Goal: Transaction & Acquisition: Book appointment/travel/reservation

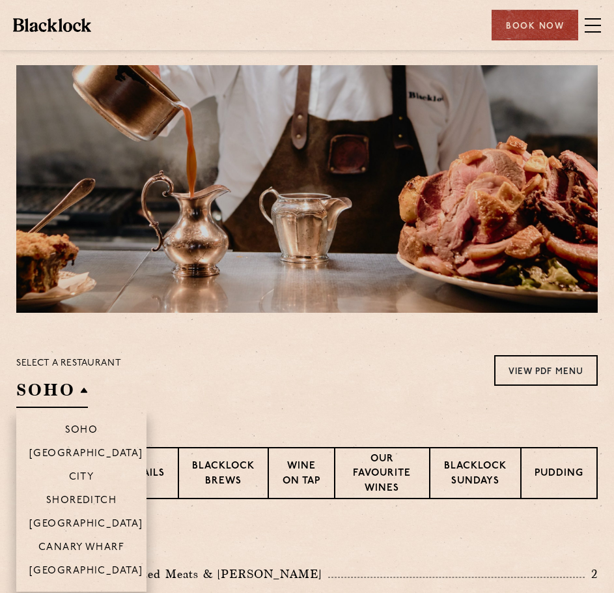
click at [66, 395] on h2 "SOHO" at bounding box center [52, 392] width 72 height 29
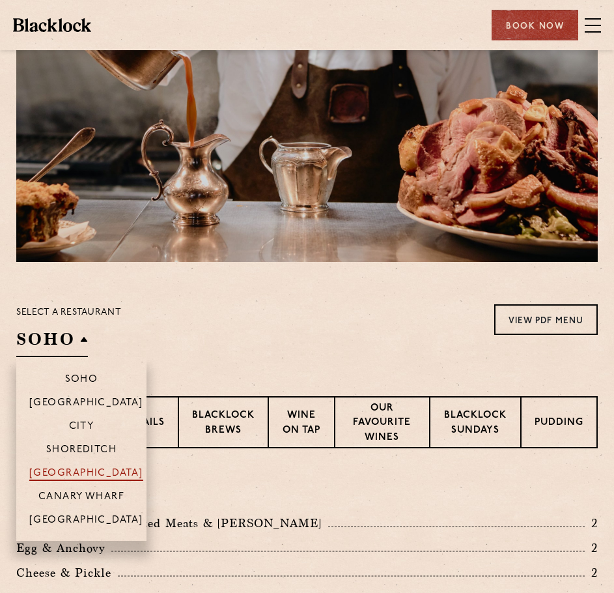
scroll to position [65, 0]
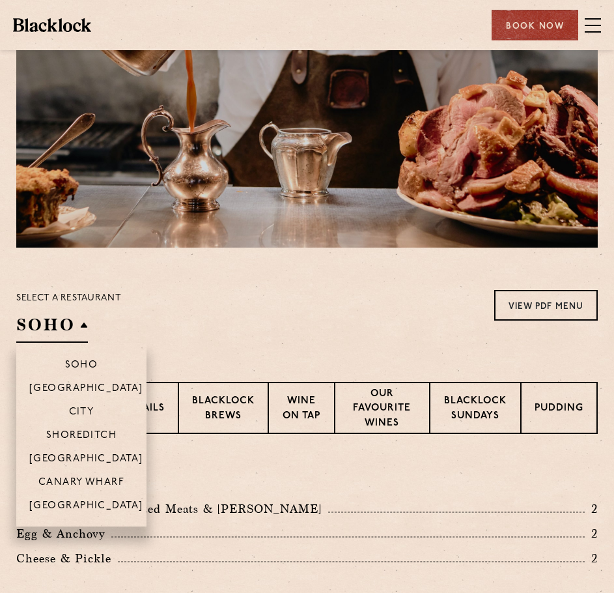
click at [94, 453] on li "[GEOGRAPHIC_DATA]" at bounding box center [81, 457] width 130 height 23
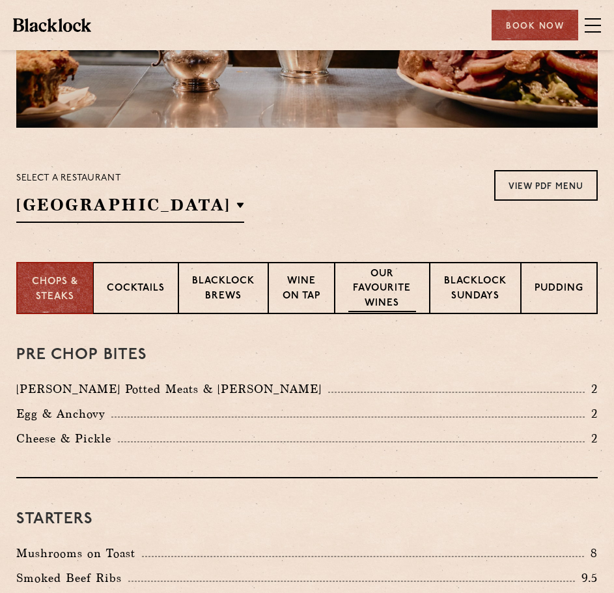
scroll to position [0, 0]
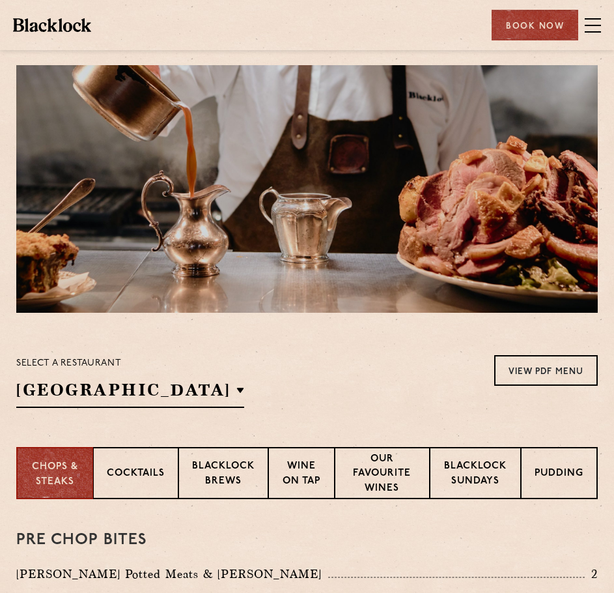
click at [602, 18] on div "Restaurants Soho City Shoreditch Covent Garden Canary Wharf Manchester Birmingh…" at bounding box center [307, 25] width 614 height 50
click at [599, 23] on span at bounding box center [593, 26] width 16 height 20
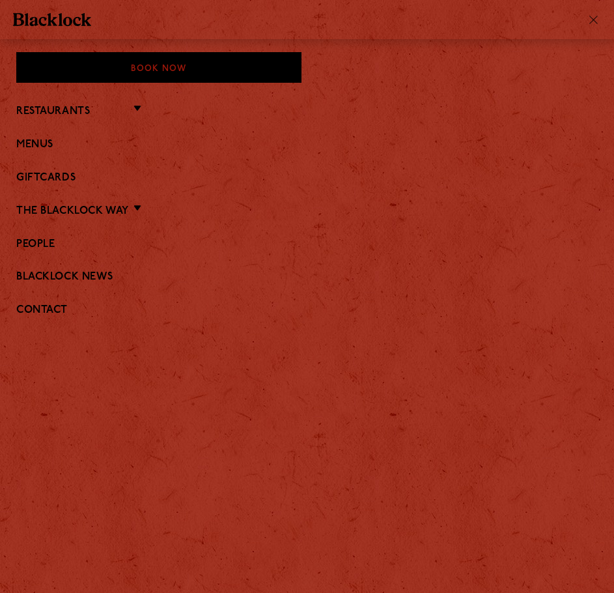
click at [130, 106] on li "Restaurants Soho City Covent Garden Shoreditch Canary Wharf Manchester Birmingh…" at bounding box center [307, 110] width 582 height 17
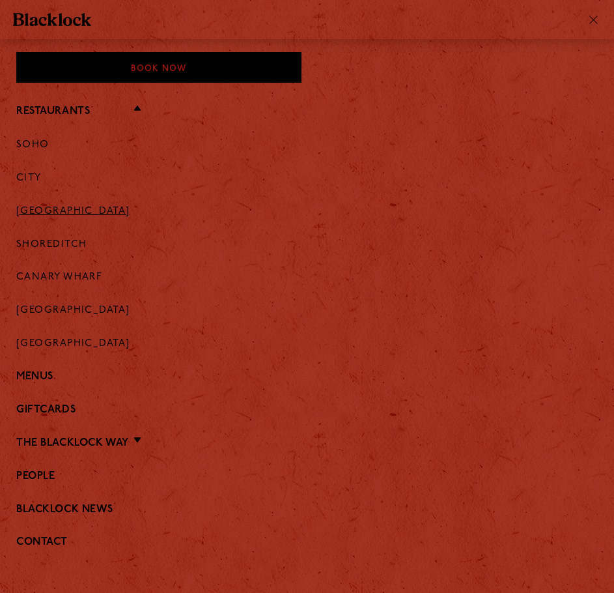
click at [63, 206] on link "[GEOGRAPHIC_DATA]" at bounding box center [73, 212] width 114 height 12
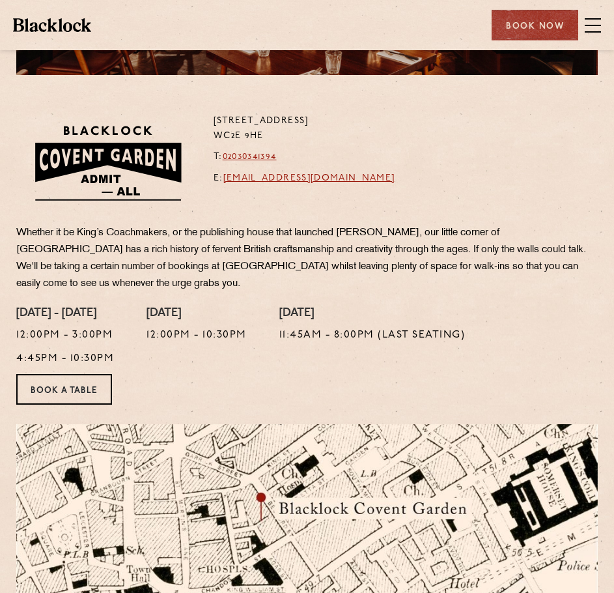
scroll to position [261, 0]
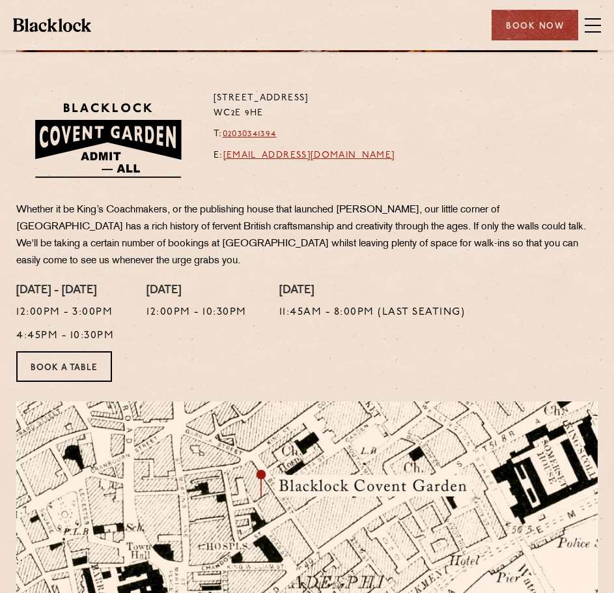
click at [81, 333] on p "4:45pm - 10:30pm" at bounding box center [65, 336] width 98 height 17
copy p "4:45pm - 10:30pm"
drag, startPoint x: 382, startPoint y: 311, endPoint x: 456, endPoint y: 326, distance: 75.8
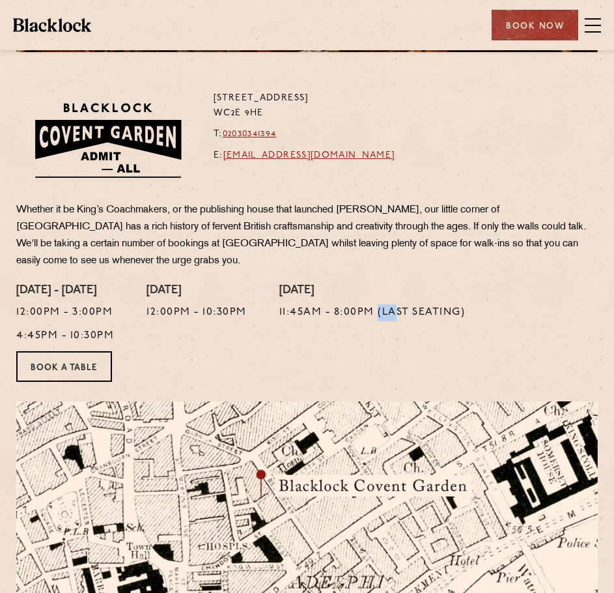
click at [442, 324] on div "Sunday 11:45am - 8:00pm (Last Seating)" at bounding box center [372, 317] width 186 height 67
click at [421, 305] on p "11:45am - 8:00pm (Last Seating)" at bounding box center [372, 312] width 186 height 17
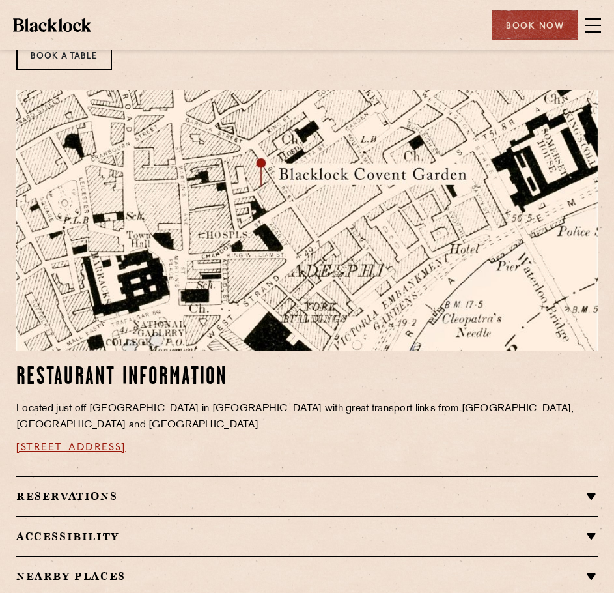
scroll to position [651, 0]
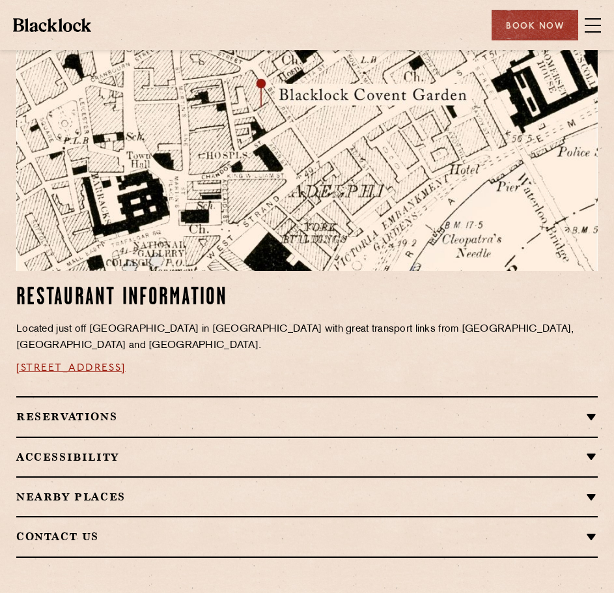
click at [365, 415] on h2 "Reservations" at bounding box center [307, 416] width 582 height 12
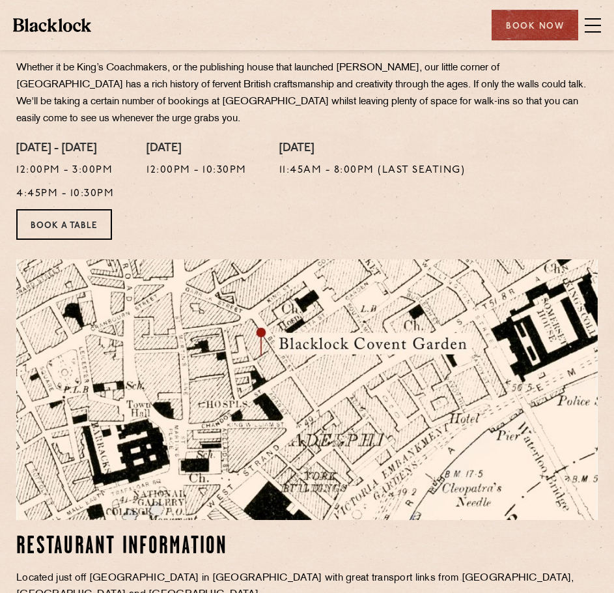
scroll to position [391, 0]
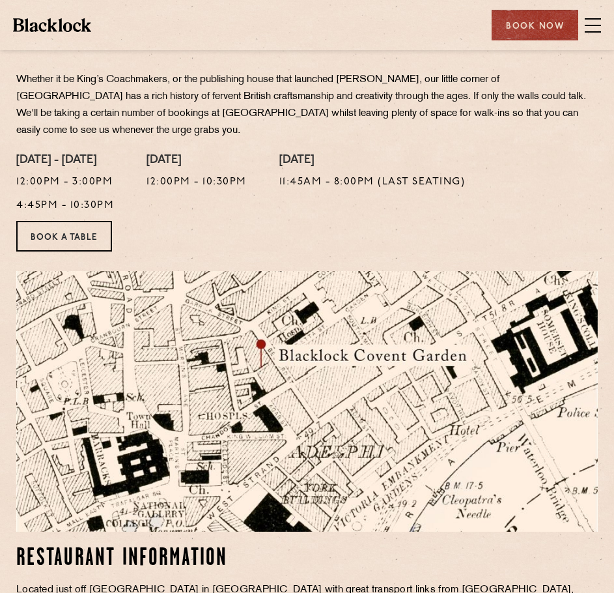
click at [66, 220] on div "Monday - Friday 12:00pm - 3:00pm 4:45pm - 10:30pm" at bounding box center [65, 187] width 98 height 67
click at [66, 229] on link "Book a Table" at bounding box center [64, 236] width 96 height 31
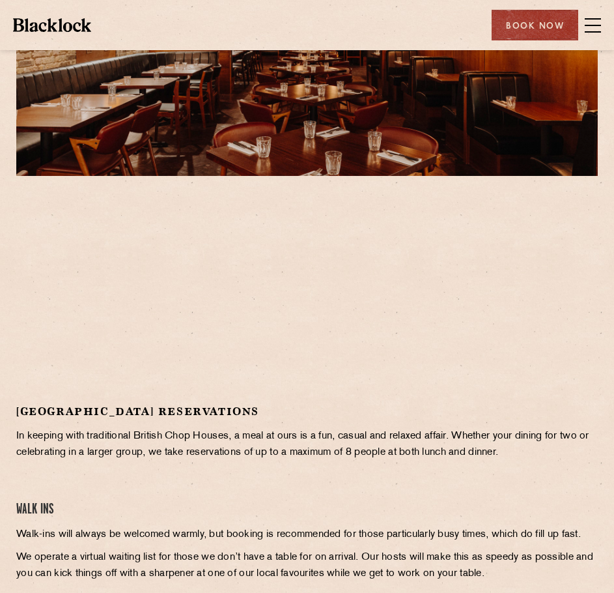
scroll to position [130, 0]
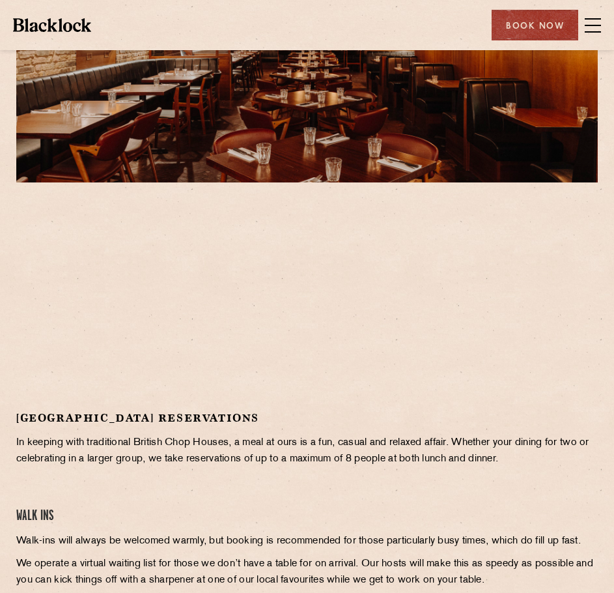
click at [485, 284] on div at bounding box center [307, 300] width 582 height 196
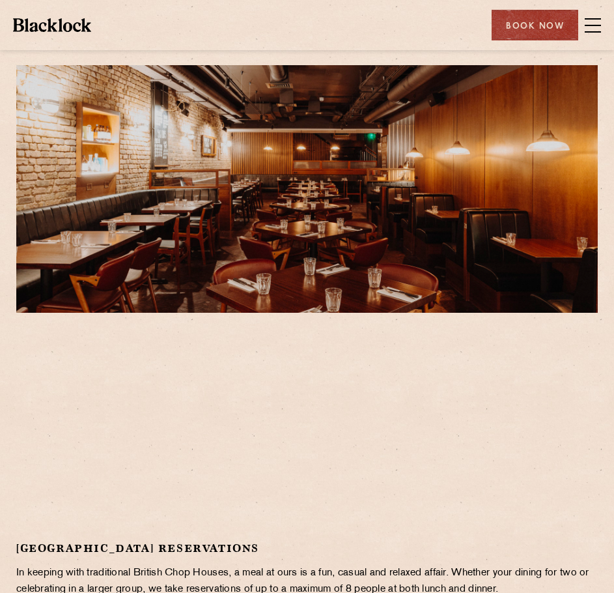
click at [592, 20] on span at bounding box center [593, 26] width 16 height 20
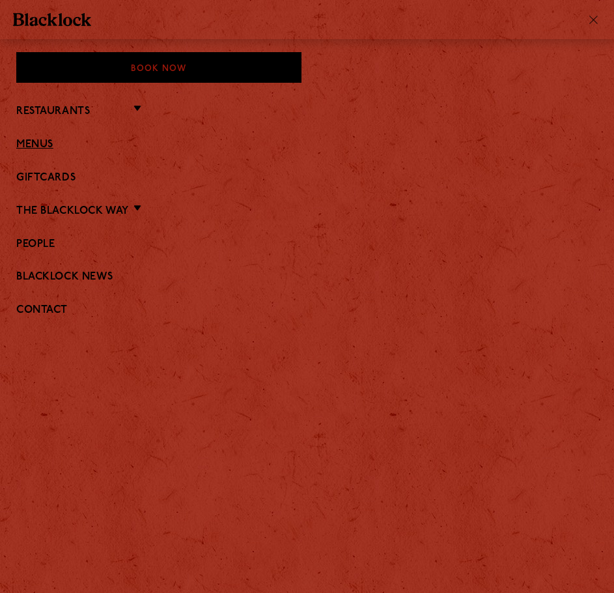
click at [55, 139] on link "Menus" at bounding box center [307, 145] width 582 height 12
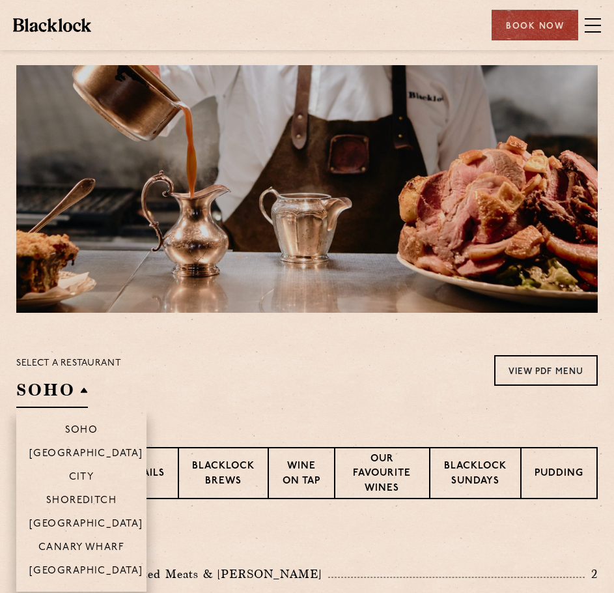
click at [68, 386] on h2 "SOHO" at bounding box center [52, 392] width 72 height 29
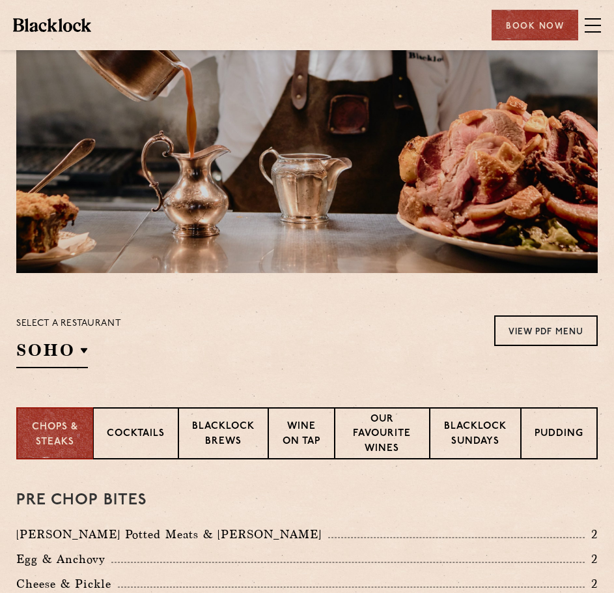
scroll to position [130, 0]
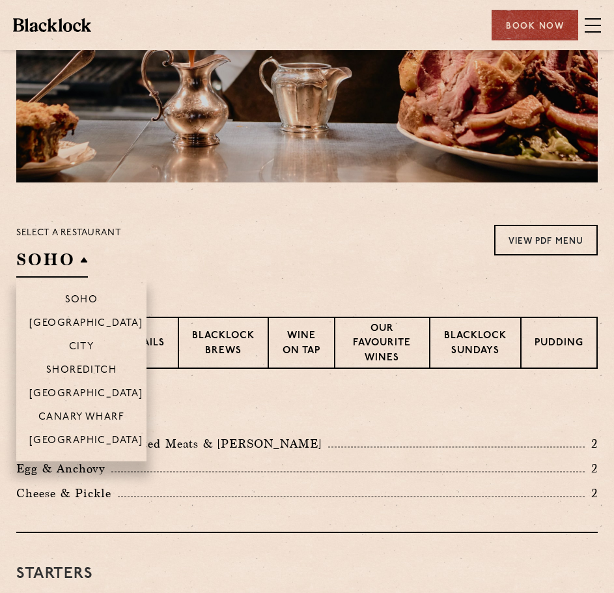
click at [64, 267] on h2 "SOHO" at bounding box center [52, 262] width 72 height 29
click at [93, 396] on p "[GEOGRAPHIC_DATA]" at bounding box center [86, 394] width 114 height 13
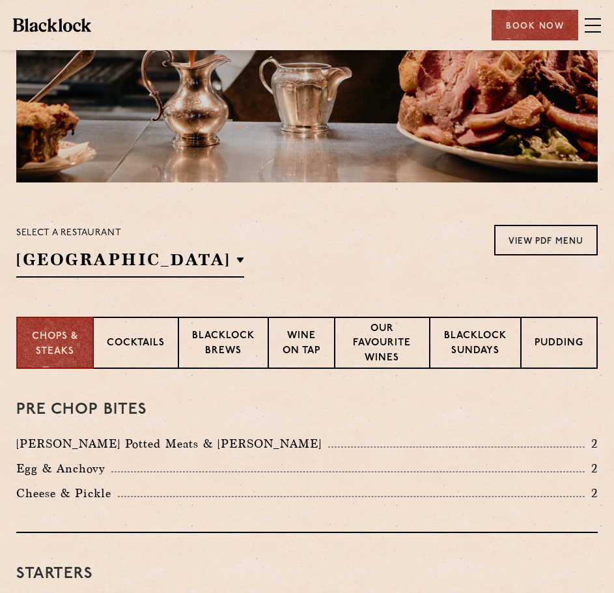
scroll to position [195, 0]
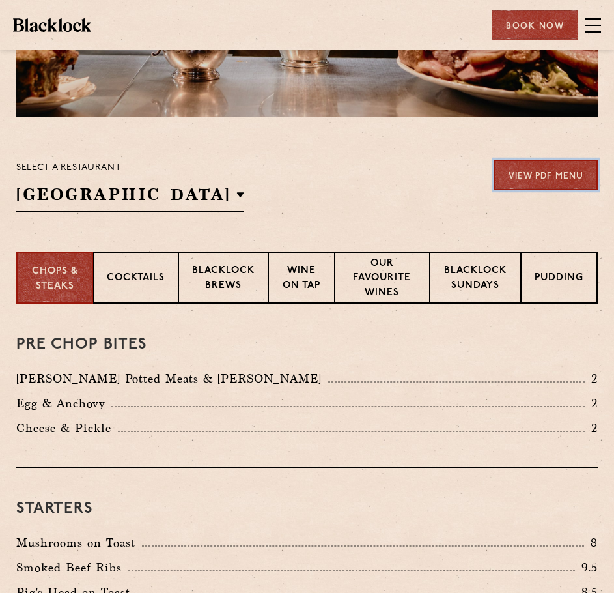
click at [550, 167] on link "View PDF Menu" at bounding box center [546, 175] width 104 height 31
click at [548, 183] on link "View PDF Menu" at bounding box center [546, 175] width 104 height 31
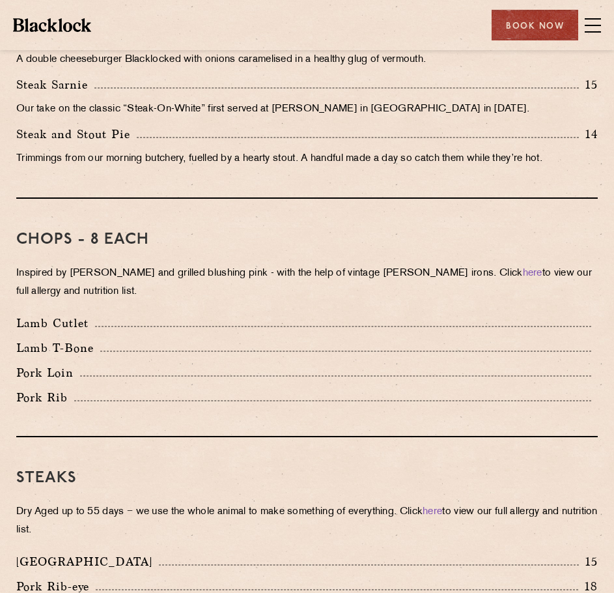
scroll to position [1107, 0]
